Goal: Obtain resource: Download file/media

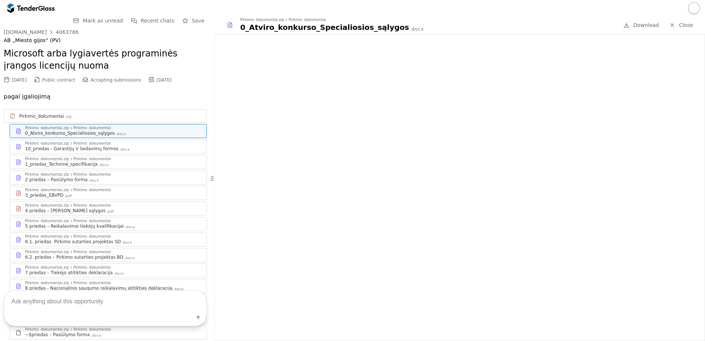
scroll to position [75, 0]
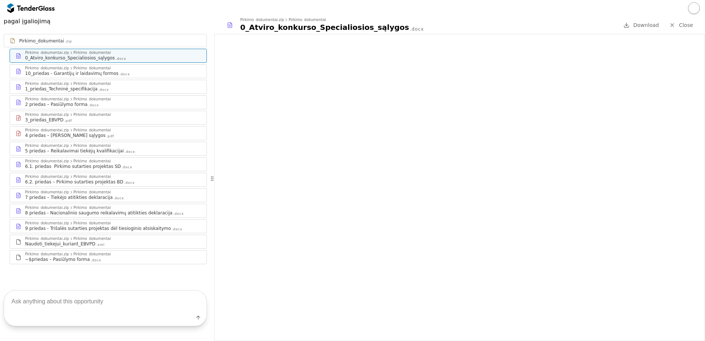
click at [673, 22] on div at bounding box center [671, 24] width 19 height 19
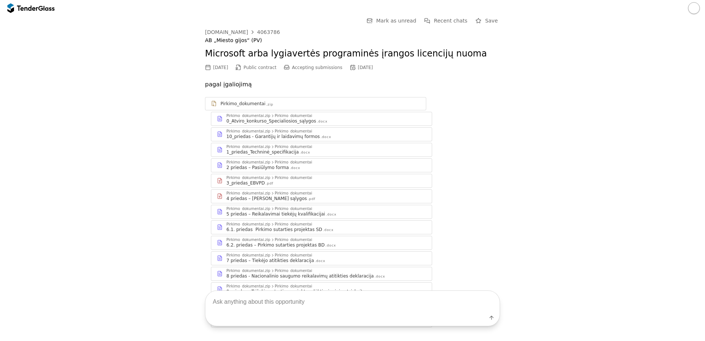
click at [21, 29] on div "Go Back Mark as unread Recent chats Save [DOMAIN_NAME] 4063786 AB „Miesto gijos…" at bounding box center [352, 177] width 697 height 322
click at [629, 48] on div "Go Back Mark as unread Recent chats Save [DOMAIN_NAME] 4063786 AB „Miesto gijos…" at bounding box center [352, 177] width 697 height 322
click at [399, 47] on div "Microsoft arba lygiavertės programinės įrangos licencijų nuoma" at bounding box center [352, 54] width 295 height 20
click at [433, 61] on div "Microsoft arba lygiavertės programinės įrangos licencijų nuoma" at bounding box center [352, 54] width 295 height 20
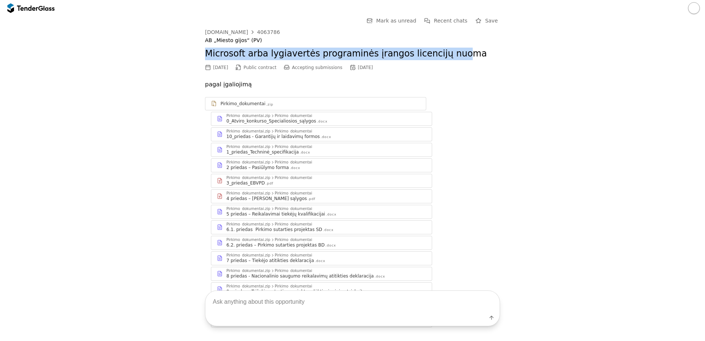
drag, startPoint x: 440, startPoint y: 55, endPoint x: 190, endPoint y: 48, distance: 250.0
click at [190, 48] on div "Go Back Mark as unread Recent chats Save [DOMAIN_NAME] 4063786 AB „Miesto gijos…" at bounding box center [352, 177] width 697 height 322
drag, startPoint x: 190, startPoint y: 48, endPoint x: 191, endPoint y: 52, distance: 4.1
click at [191, 52] on div "Go Back Mark as unread Recent chats Save [DOMAIN_NAME] 4063786 AB „Miesto gijos…" at bounding box center [352, 177] width 697 height 322
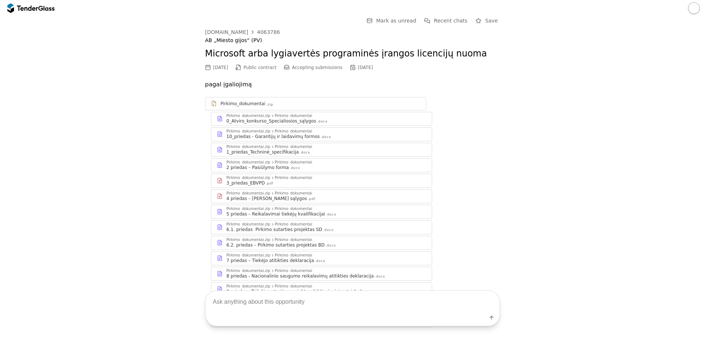
click at [377, 106] on div "Pirkimo_dokumentai .zip" at bounding box center [320, 104] width 200 height 6
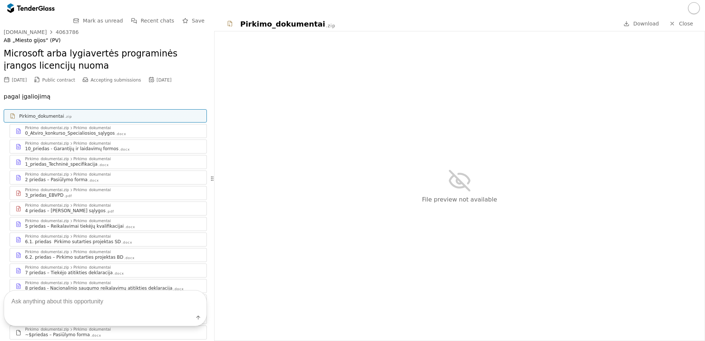
click at [687, 25] on span "Close" at bounding box center [685, 24] width 14 height 6
